Goal: Check status: Check status

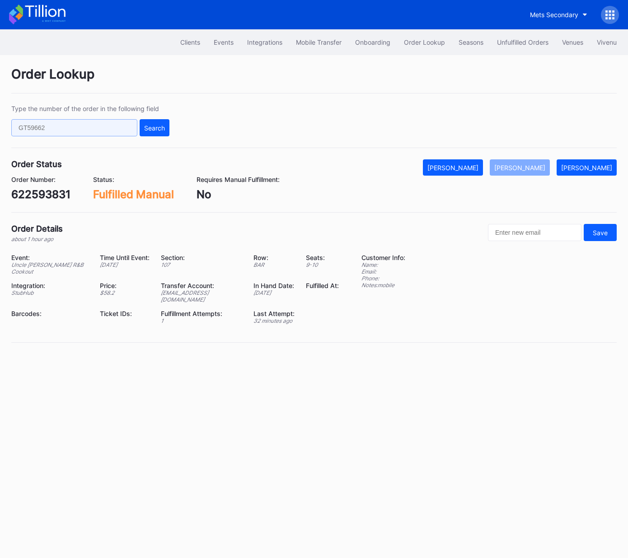
click at [110, 128] on input "text" at bounding box center [74, 127] width 126 height 17
paste input "50319484"
click at [170, 126] on div "Type the number of the order in the following field 50319484 Search" at bounding box center [313, 126] width 605 height 43
click at [158, 130] on div "Search" at bounding box center [154, 128] width 21 height 8
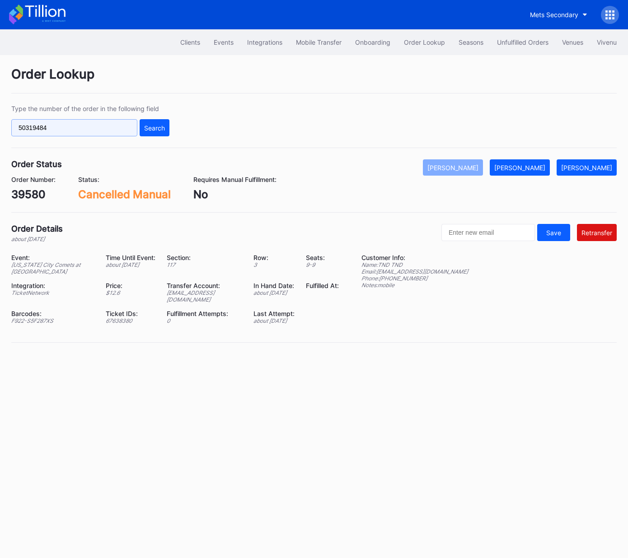
click at [119, 126] on input "50319484" at bounding box center [74, 127] width 126 height 17
paste input "75170981"
type input "75170981"
click at [147, 126] on div "Search" at bounding box center [154, 128] width 21 height 8
